Goal: Transaction & Acquisition: Purchase product/service

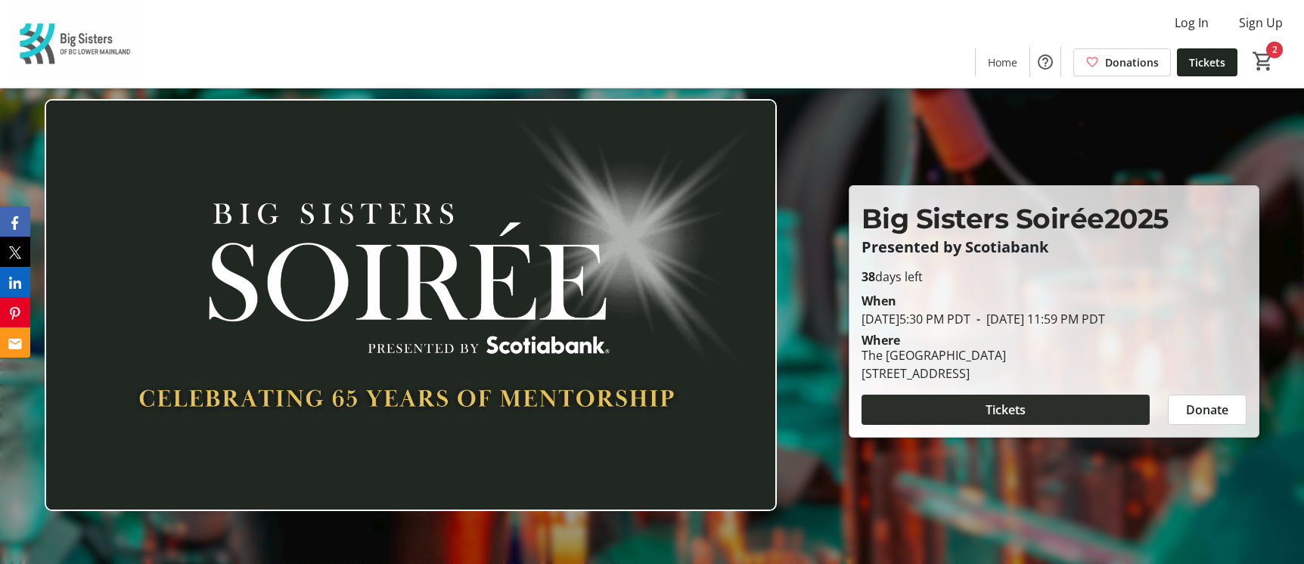
click at [1023, 399] on span at bounding box center [1006, 410] width 288 height 36
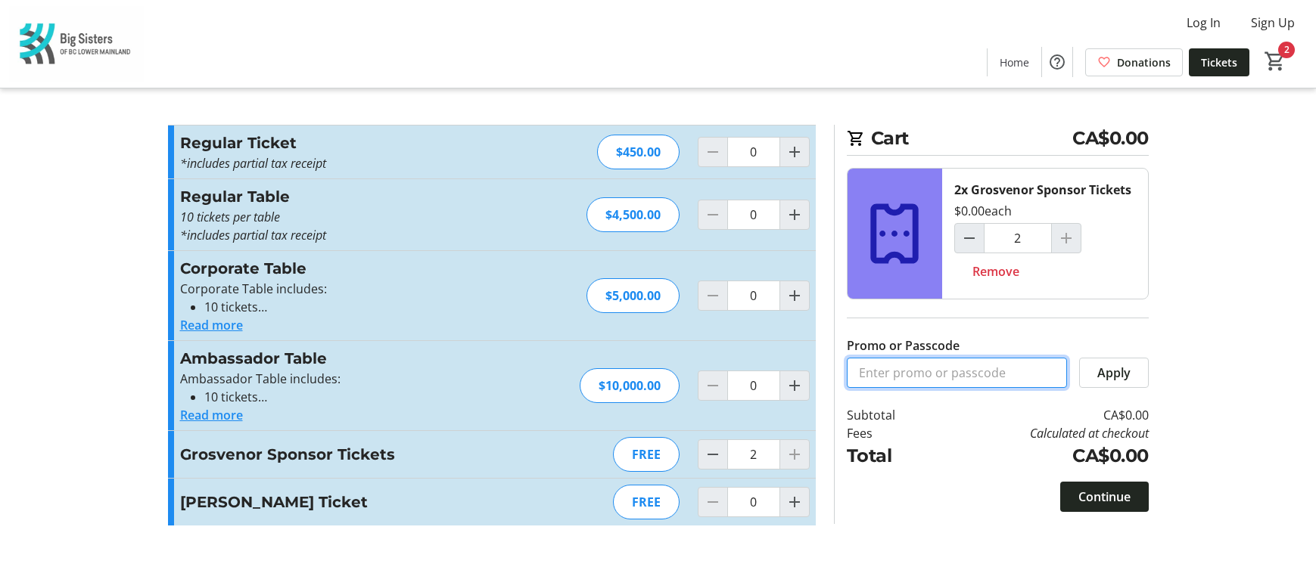
click at [992, 376] on input "Promo or Passcode" at bounding box center [957, 373] width 220 height 30
paste input "Soiree_Norton Rose Fulbright_Tickets"
type input "Soiree_Norton Rose Fulbright_Tickets"
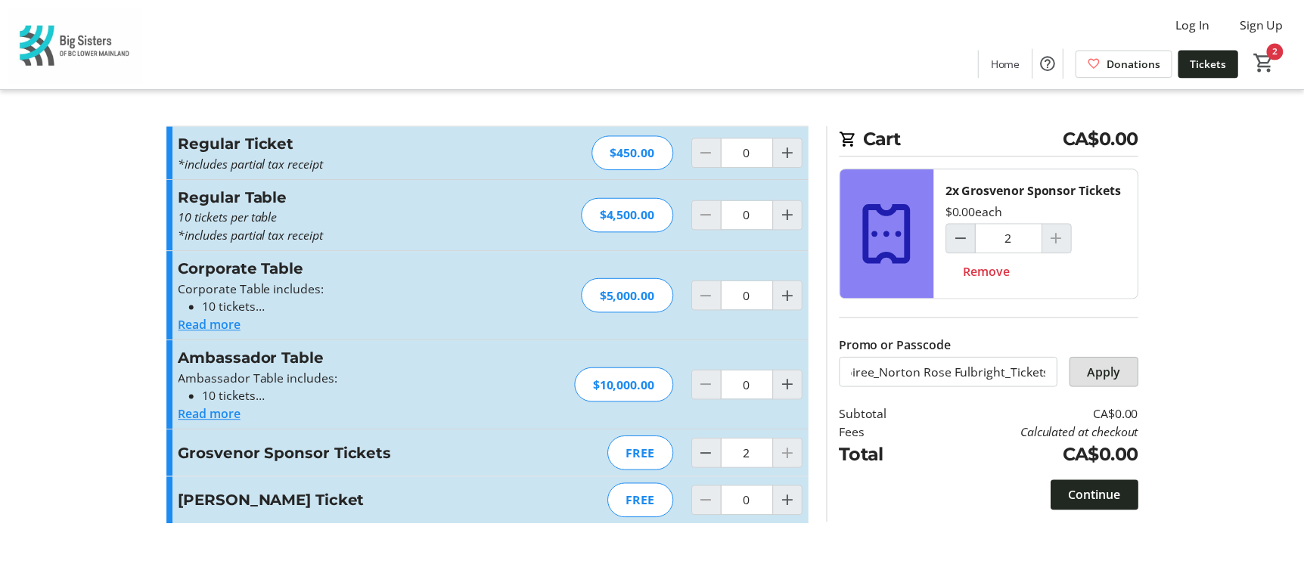
scroll to position [0, 0]
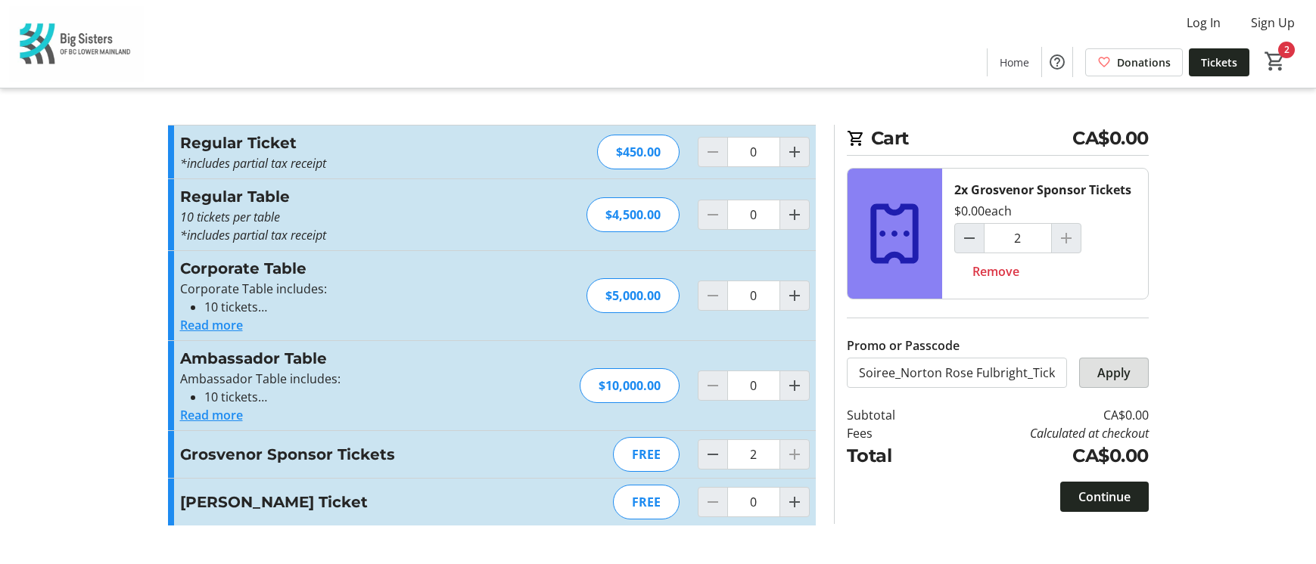
click at [1140, 370] on span at bounding box center [1114, 373] width 68 height 36
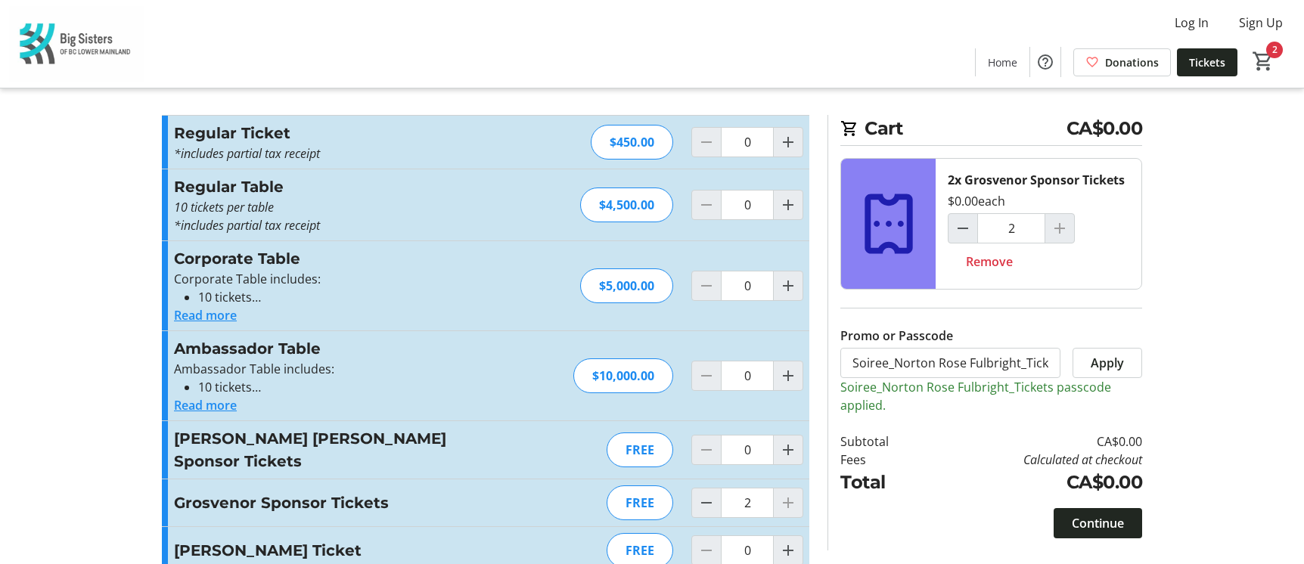
scroll to position [27, 0]
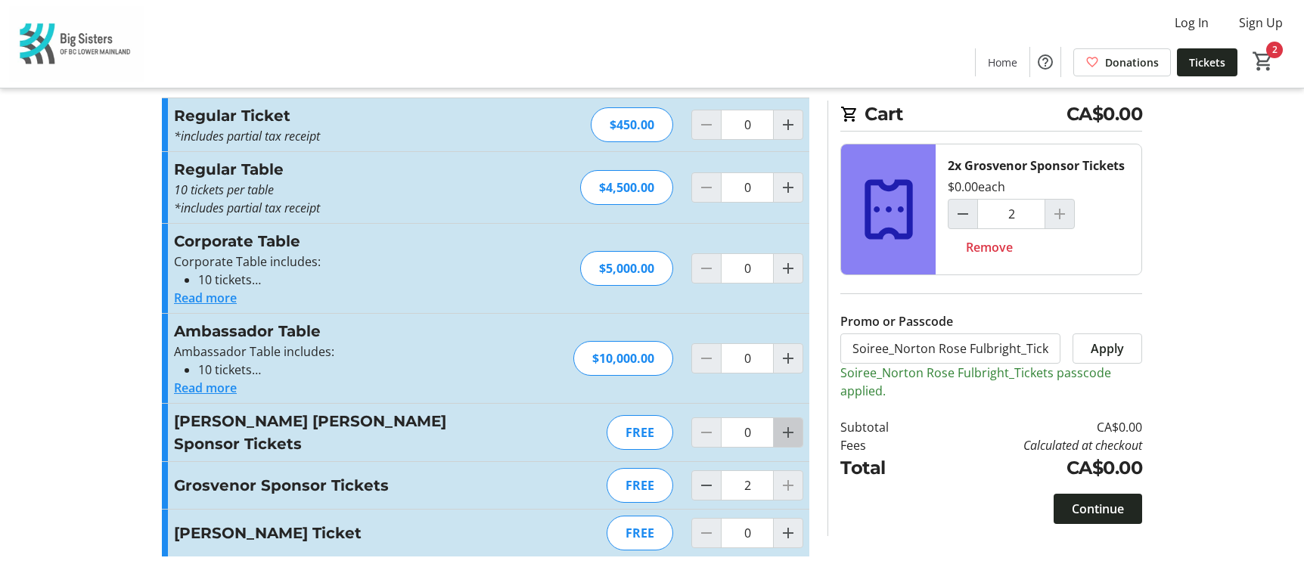
click at [796, 433] on mat-icon "Increment by one" at bounding box center [788, 433] width 18 height 18
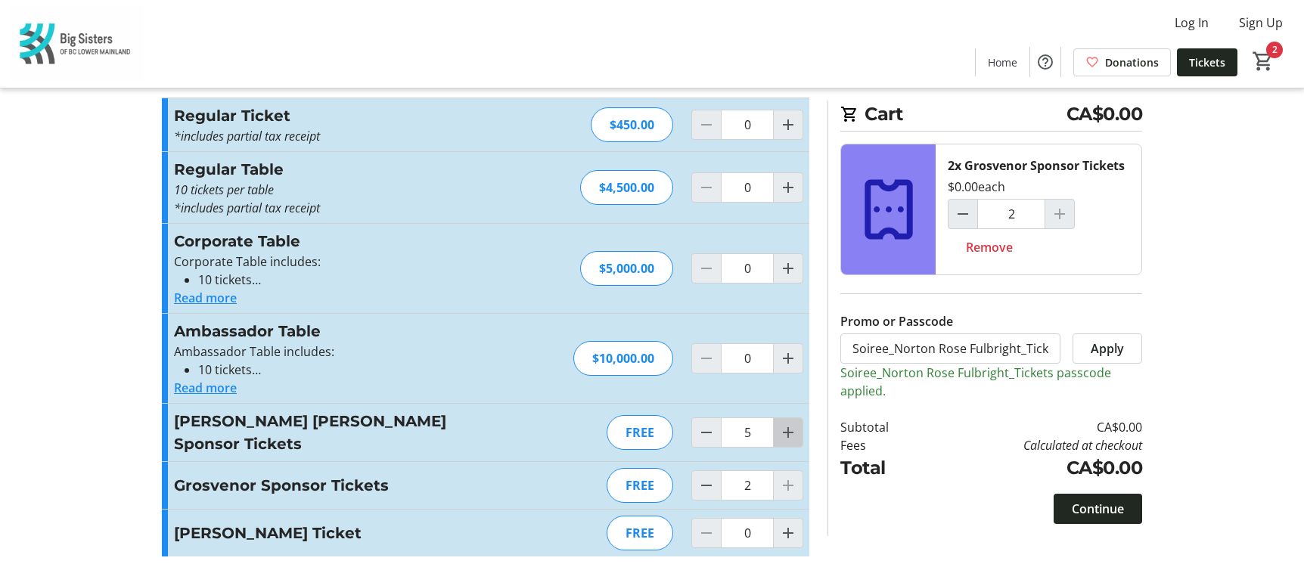
click at [796, 433] on mat-icon "Increment by one" at bounding box center [788, 433] width 18 height 18
click at [796, 433] on div at bounding box center [788, 433] width 30 height 30
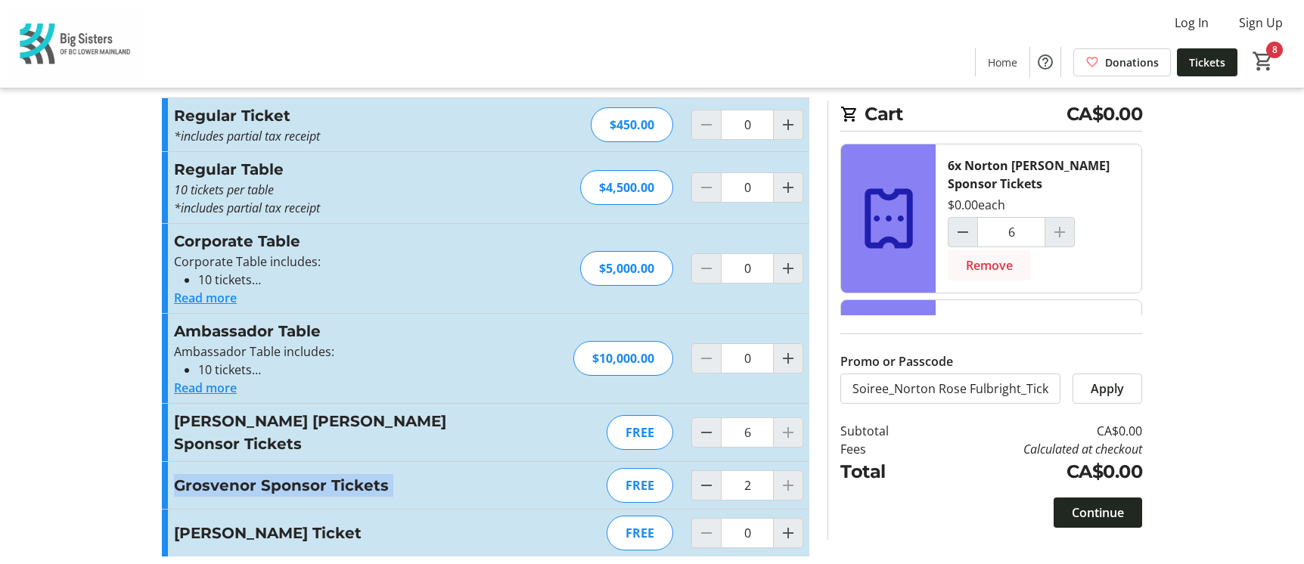
click at [1003, 258] on span "Remove" at bounding box center [989, 265] width 47 height 18
type input "0"
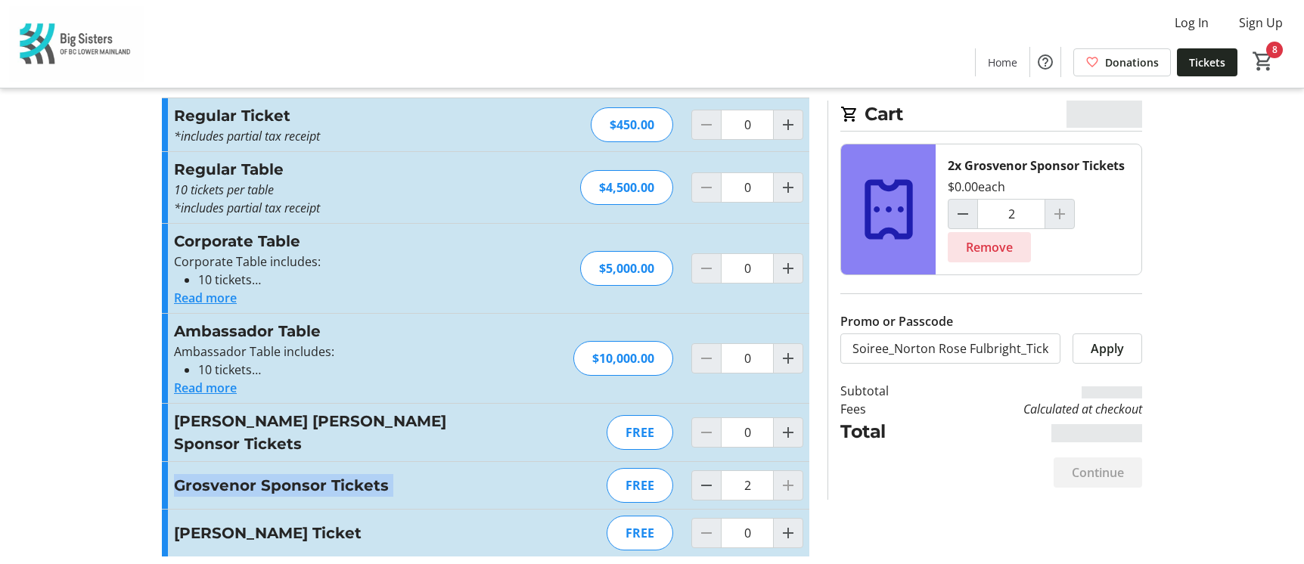
click at [999, 259] on span at bounding box center [989, 247] width 83 height 36
type input "0"
